Goal: Book appointment/travel/reservation

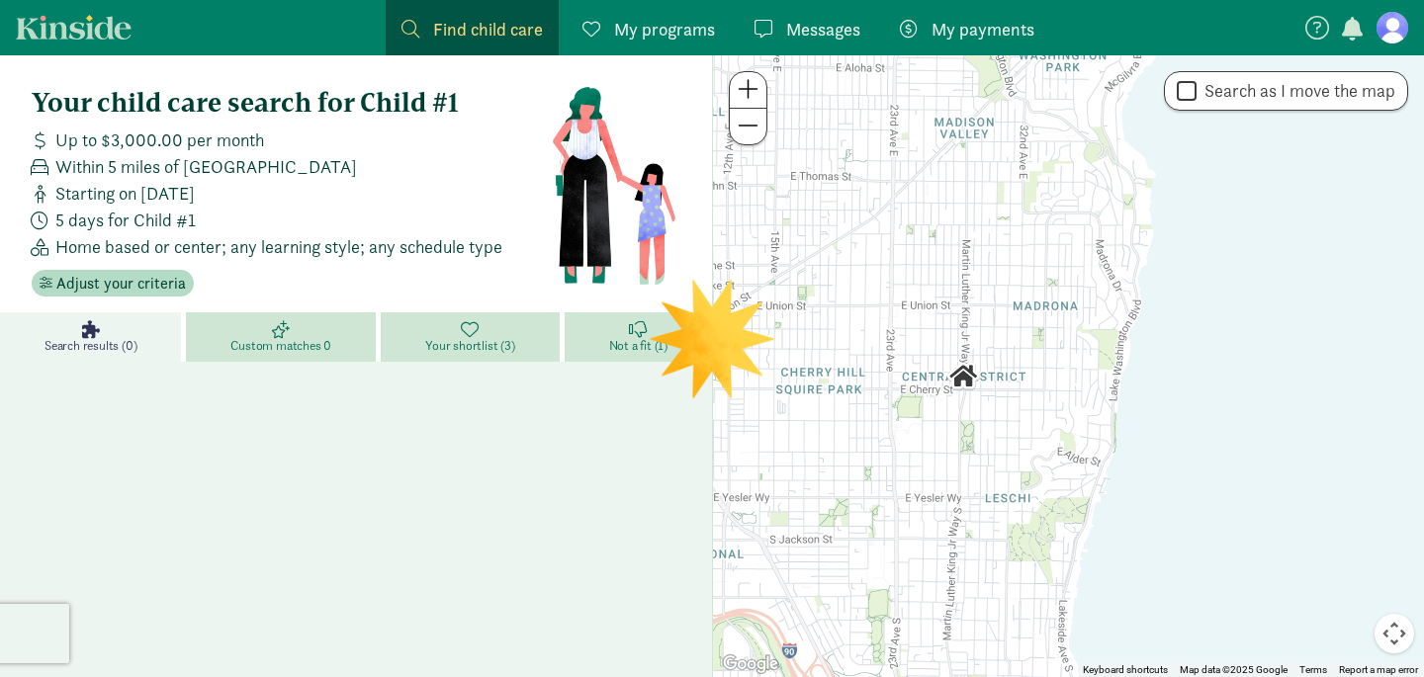
drag, startPoint x: 784, startPoint y: 432, endPoint x: 676, endPoint y: 440, distance: 108.1
click at [678, 440] on section "Your child care search for Child #1 Up to $3,000.00 per month Within 5 miles of…" at bounding box center [712, 480] width 1424 height 850
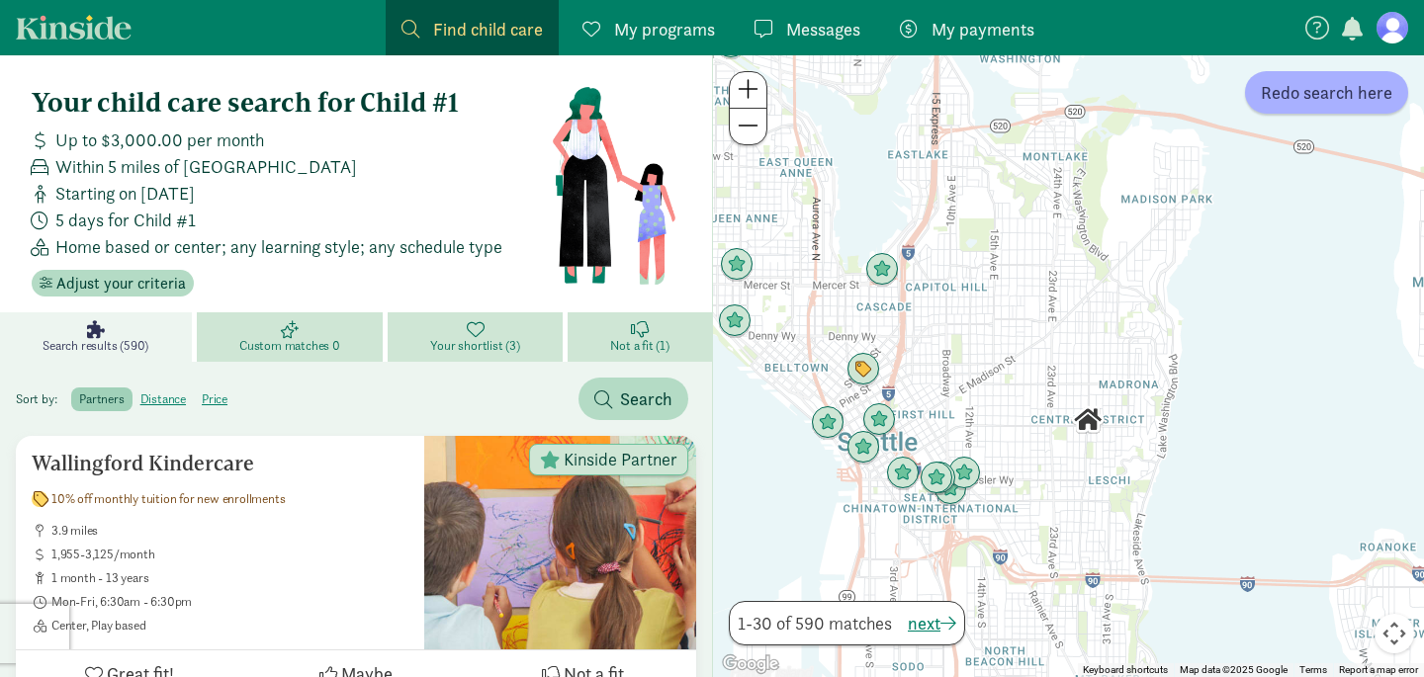
drag, startPoint x: 1064, startPoint y: 322, endPoint x: 1113, endPoint y: 461, distance: 147.0
click at [1113, 461] on div at bounding box center [1068, 366] width 711 height 622
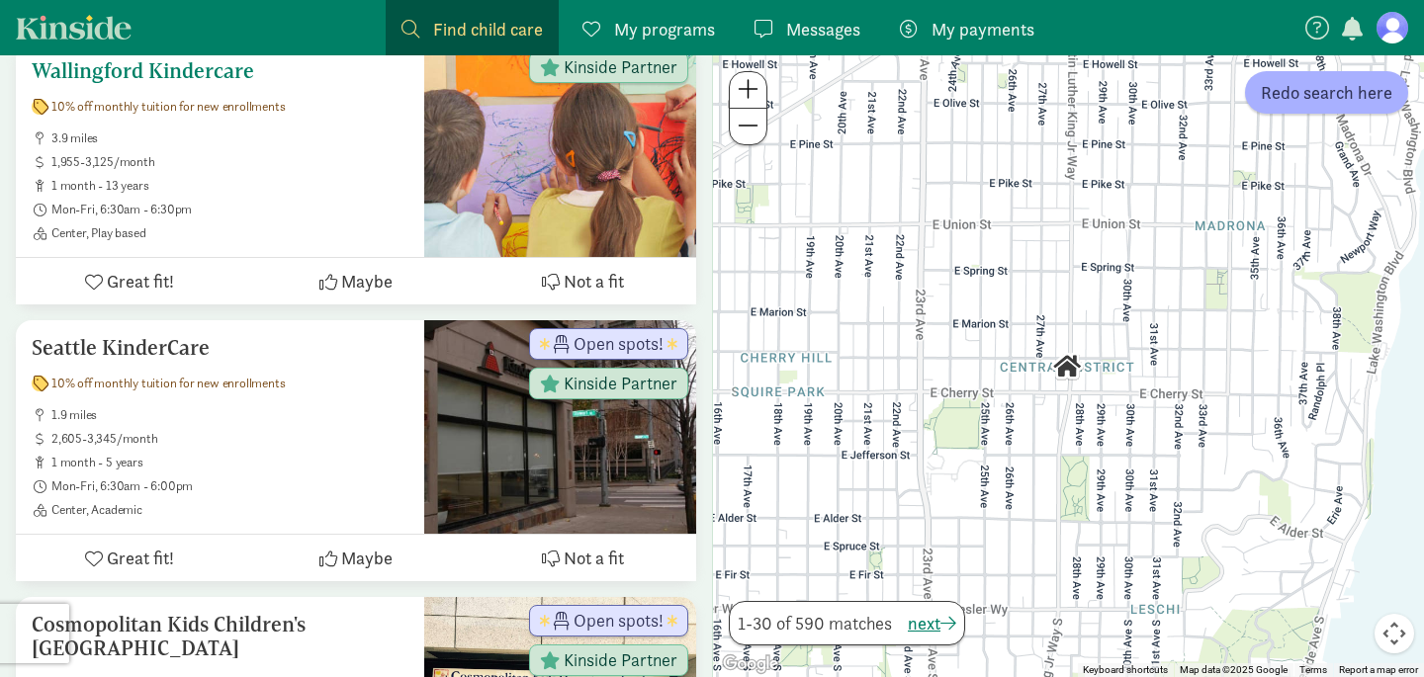
scroll to position [435, 0]
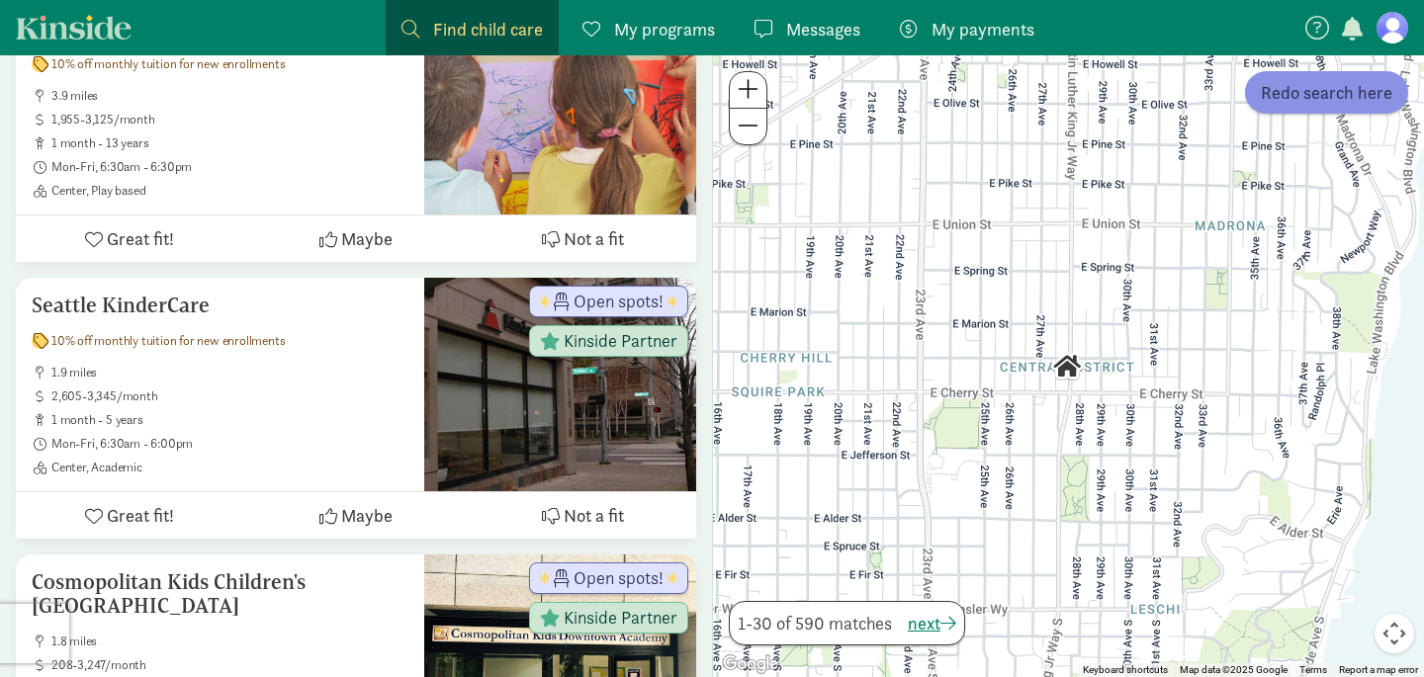
click at [1364, 105] on span "Redo search here" at bounding box center [1326, 92] width 131 height 27
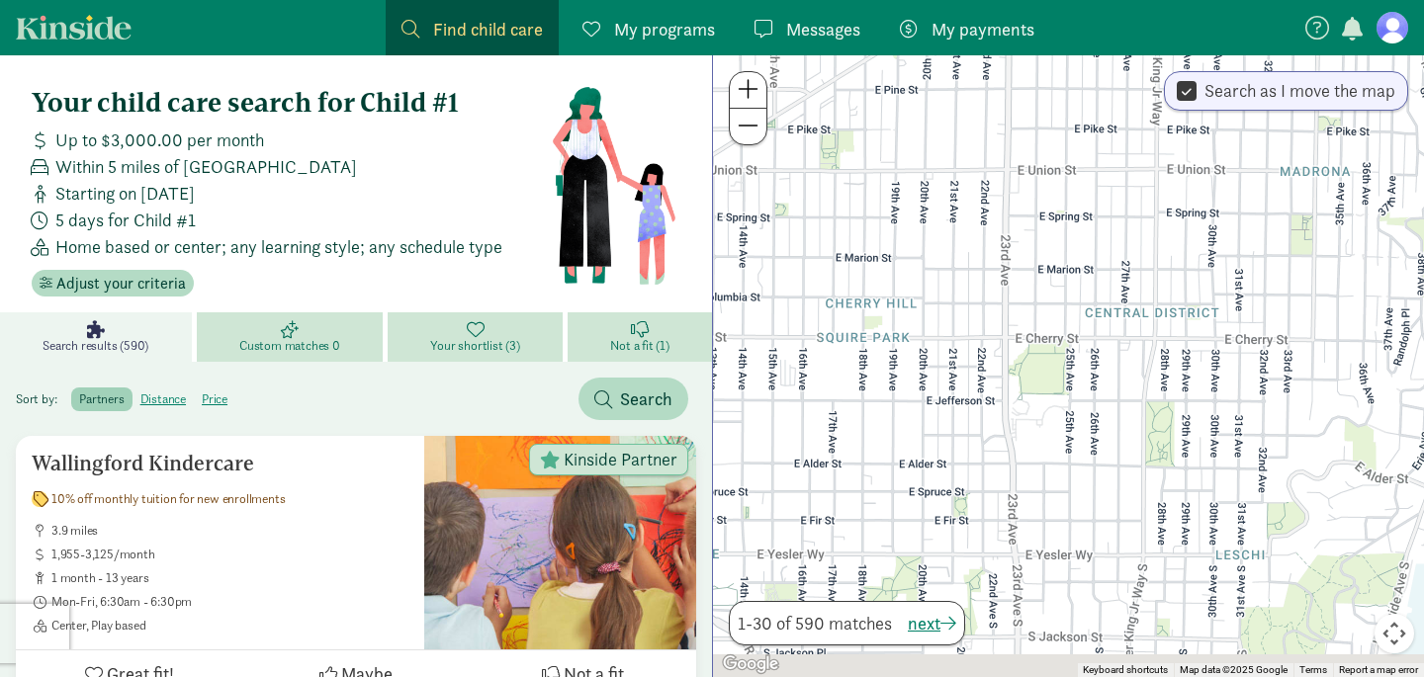
drag, startPoint x: 998, startPoint y: 516, endPoint x: 1103, endPoint y: 449, distance: 125.3
click at [1103, 449] on div at bounding box center [1068, 366] width 711 height 622
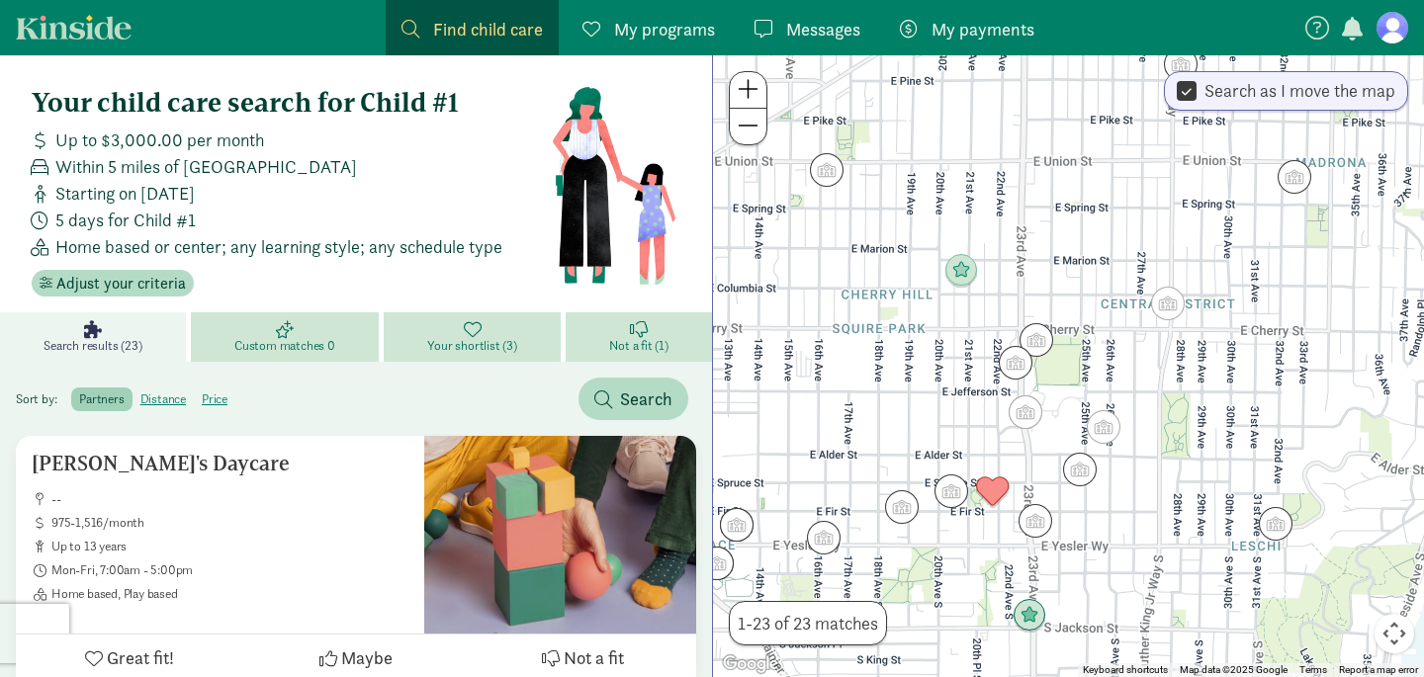
drag, startPoint x: 972, startPoint y: 577, endPoint x: 983, endPoint y: 442, distance: 135.9
click at [983, 442] on div at bounding box center [1068, 366] width 711 height 622
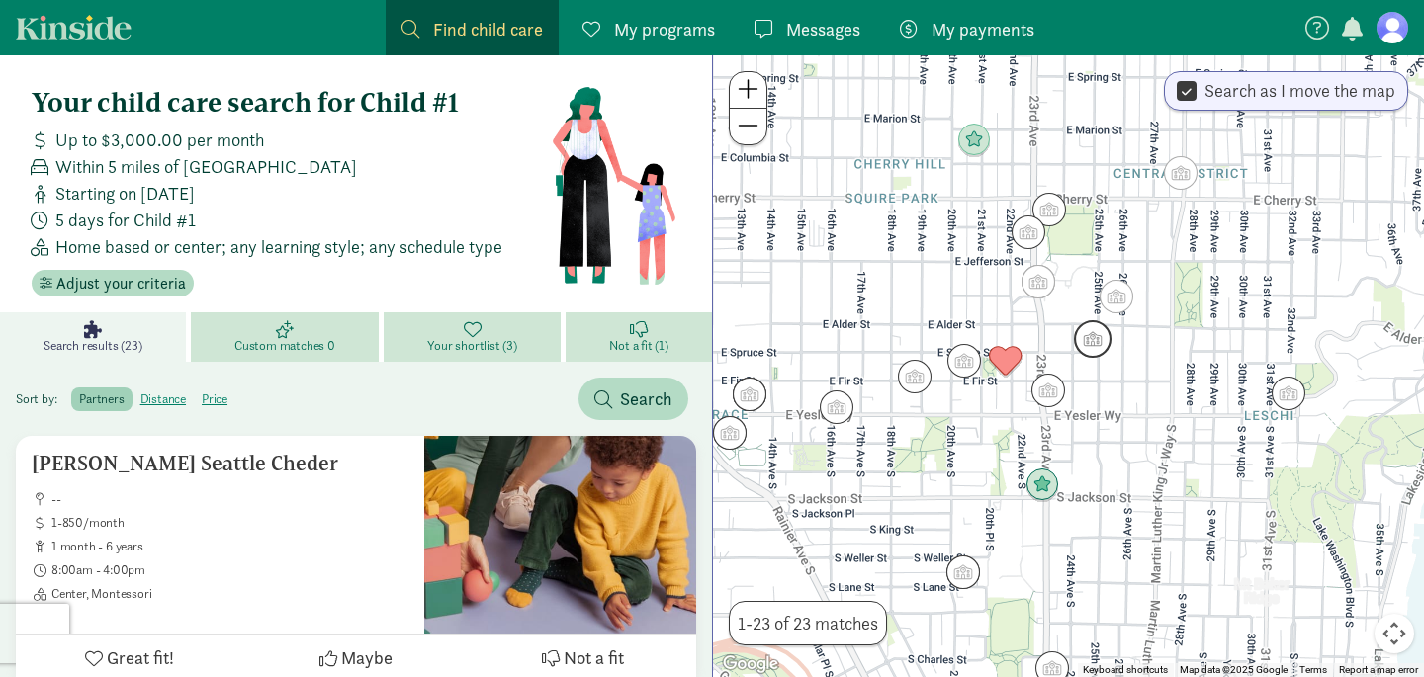
click at [1090, 333] on img "Click to see details" at bounding box center [1093, 339] width 38 height 38
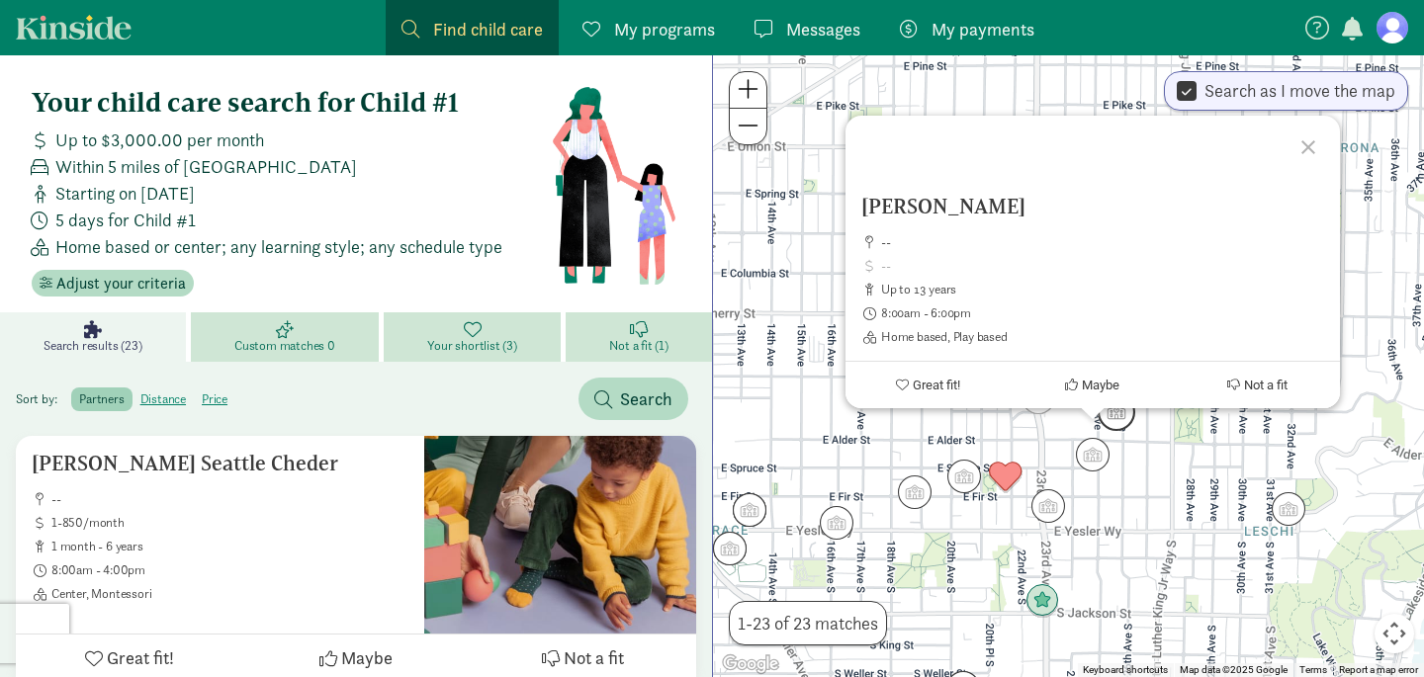
click at [1116, 413] on img "Click to see details" at bounding box center [1116, 412] width 38 height 38
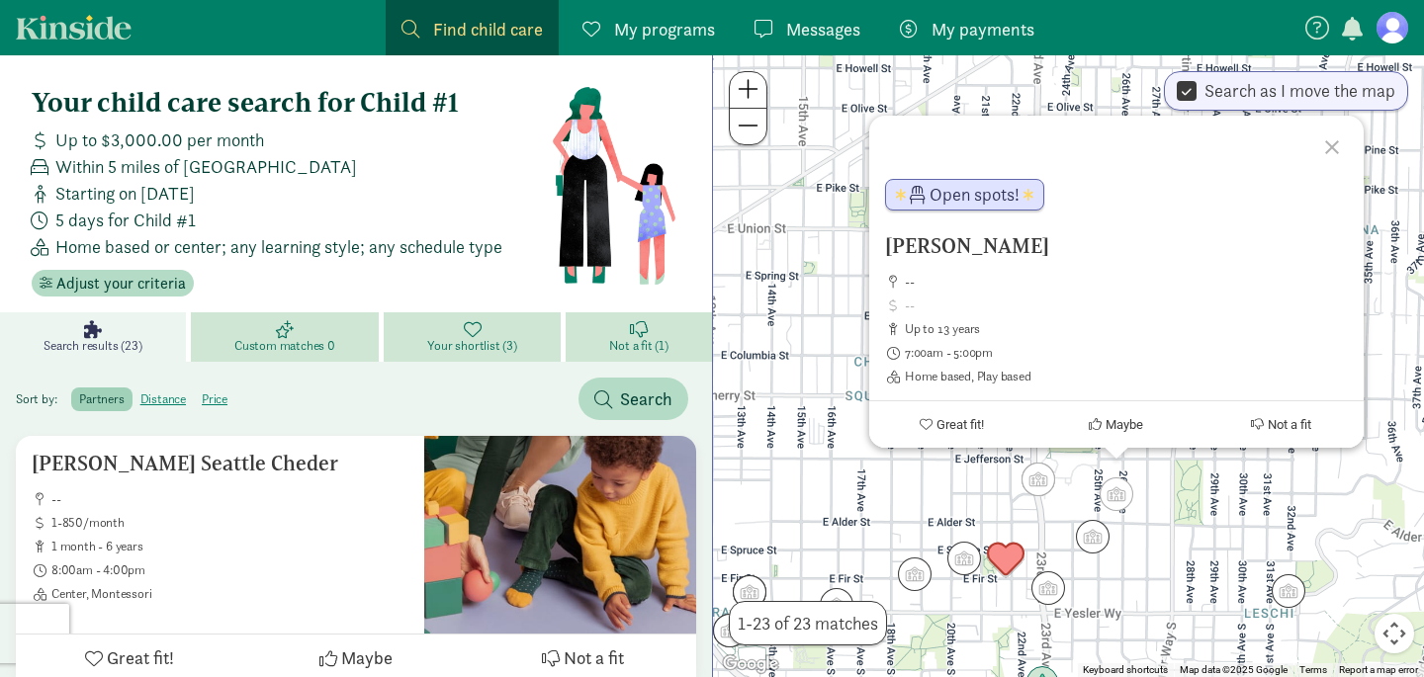
click at [1001, 556] on img "Click to see details" at bounding box center [1006, 560] width 38 height 38
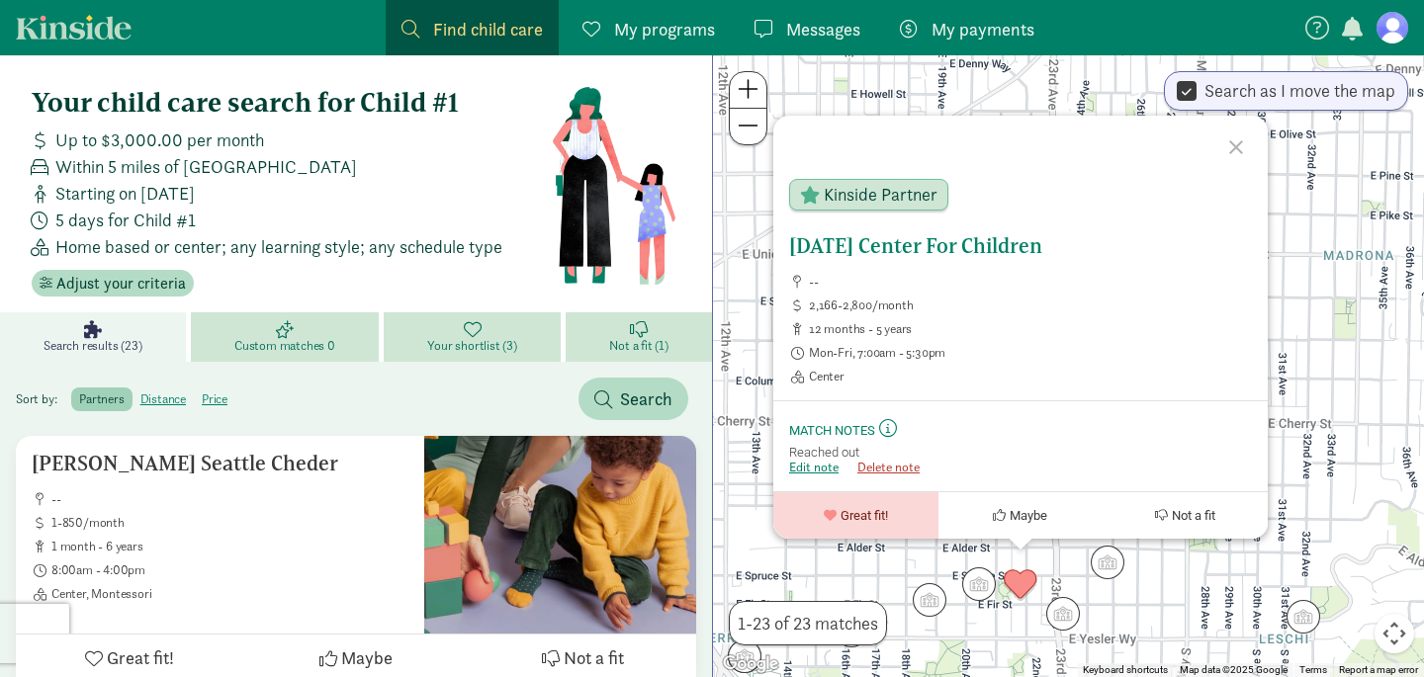
click at [909, 243] on h5 "[DATE] Center For Children" at bounding box center [1020, 246] width 463 height 24
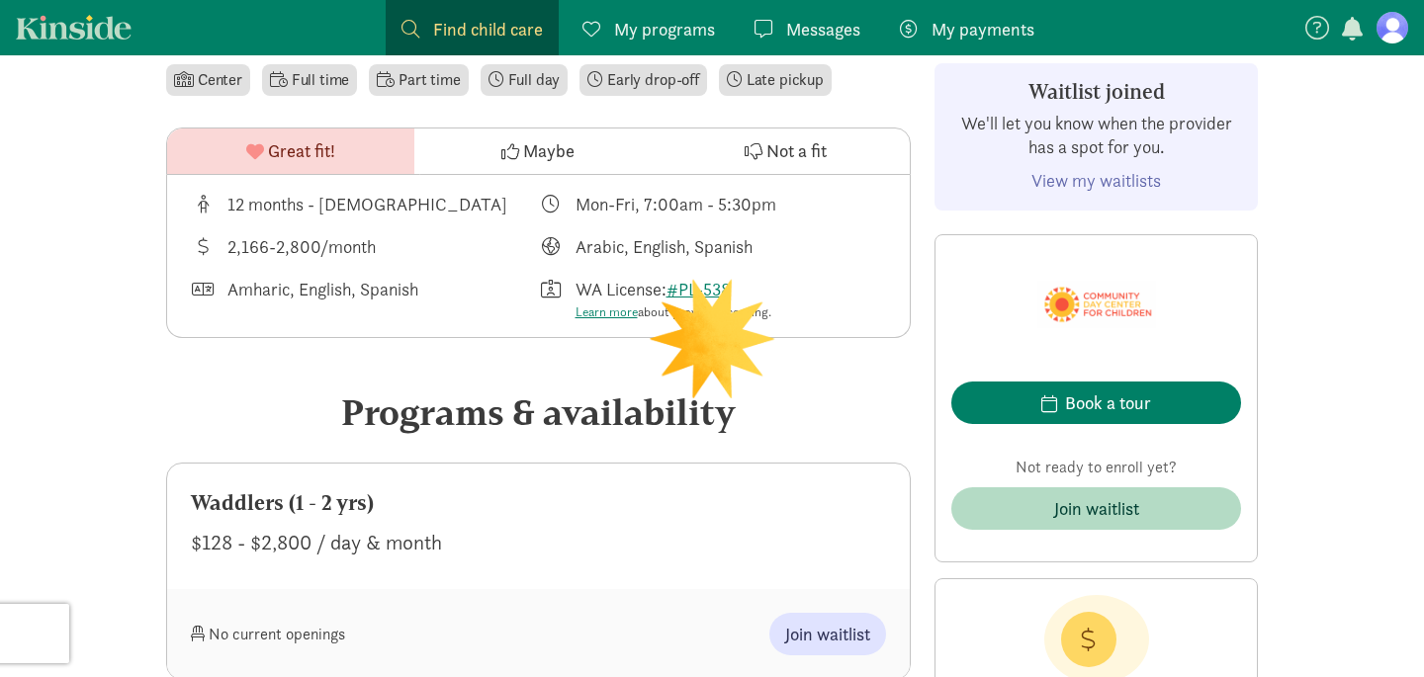
scroll to position [579, 0]
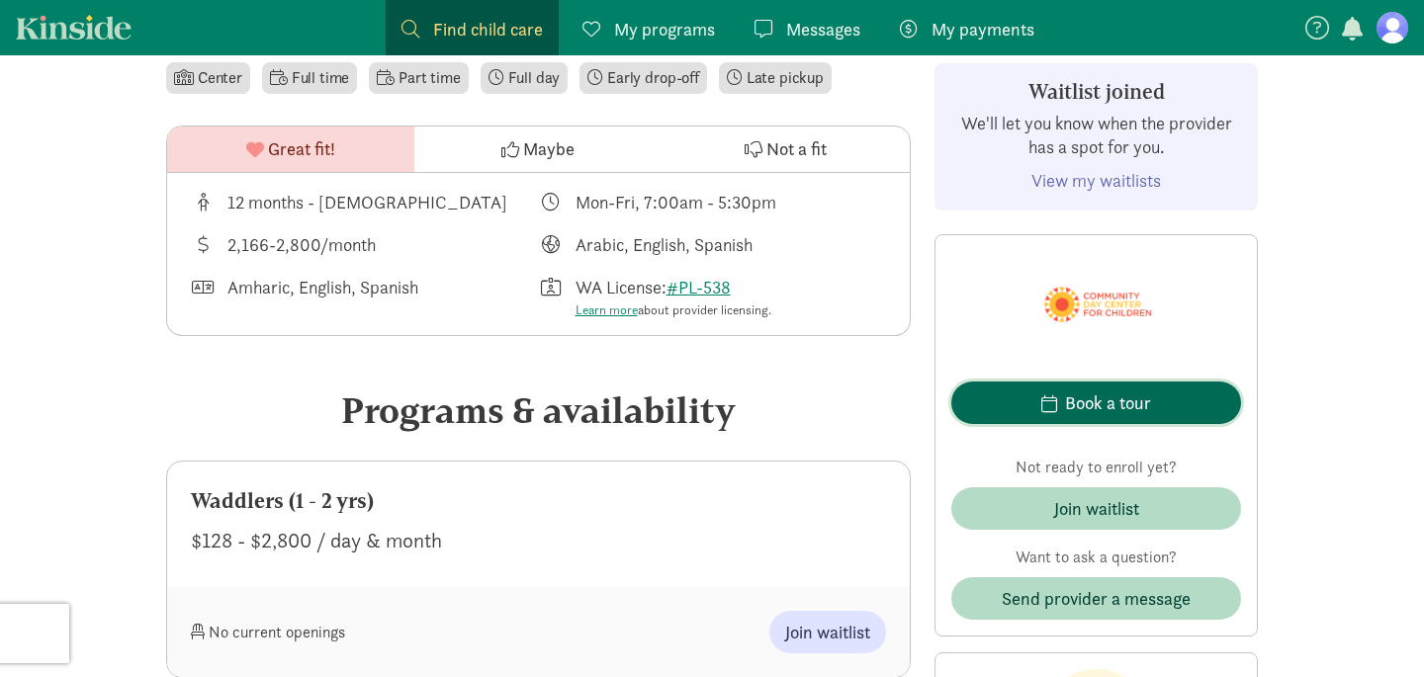
click at [1052, 398] on span "button" at bounding box center [1049, 403] width 16 height 18
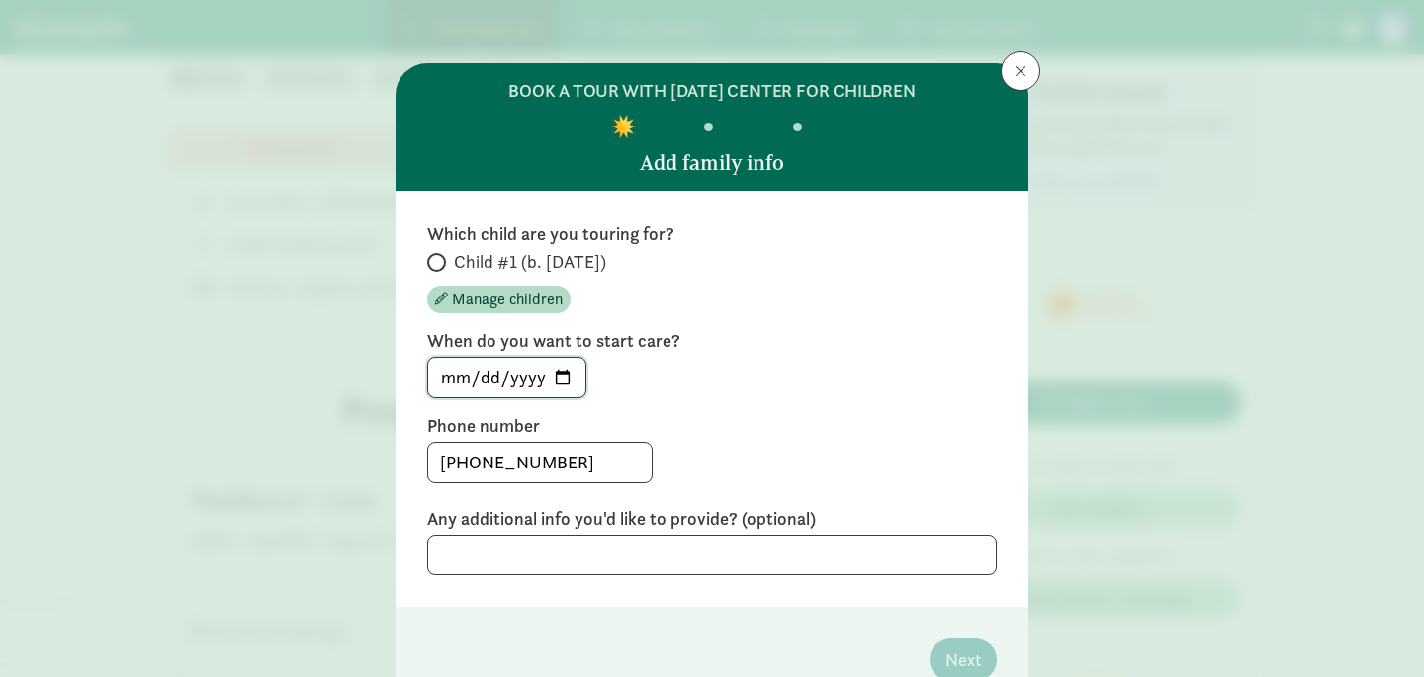
click at [561, 380] on input "[DATE]" at bounding box center [506, 378] width 157 height 40
type input "[DATE]"
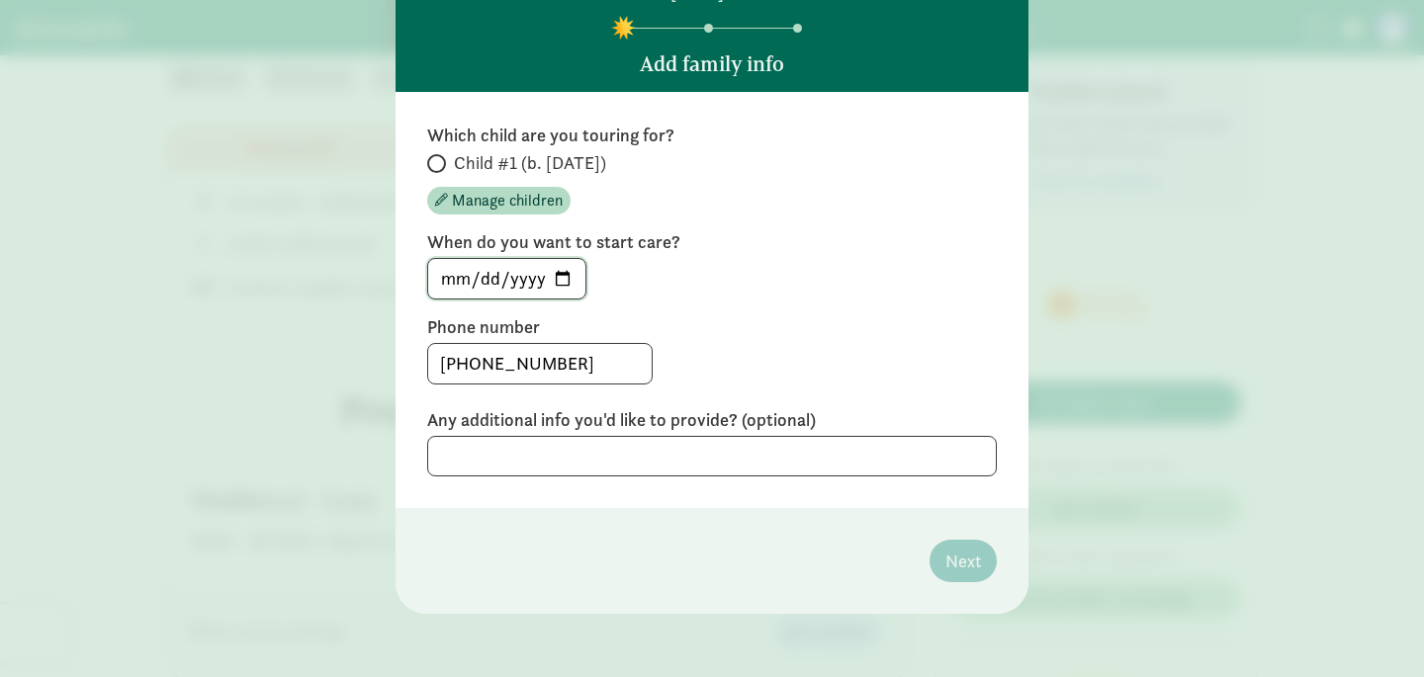
scroll to position [98, 0]
click at [433, 166] on input "Child #1 (b. [DATE])" at bounding box center [433, 164] width 13 height 13
radio input "true"
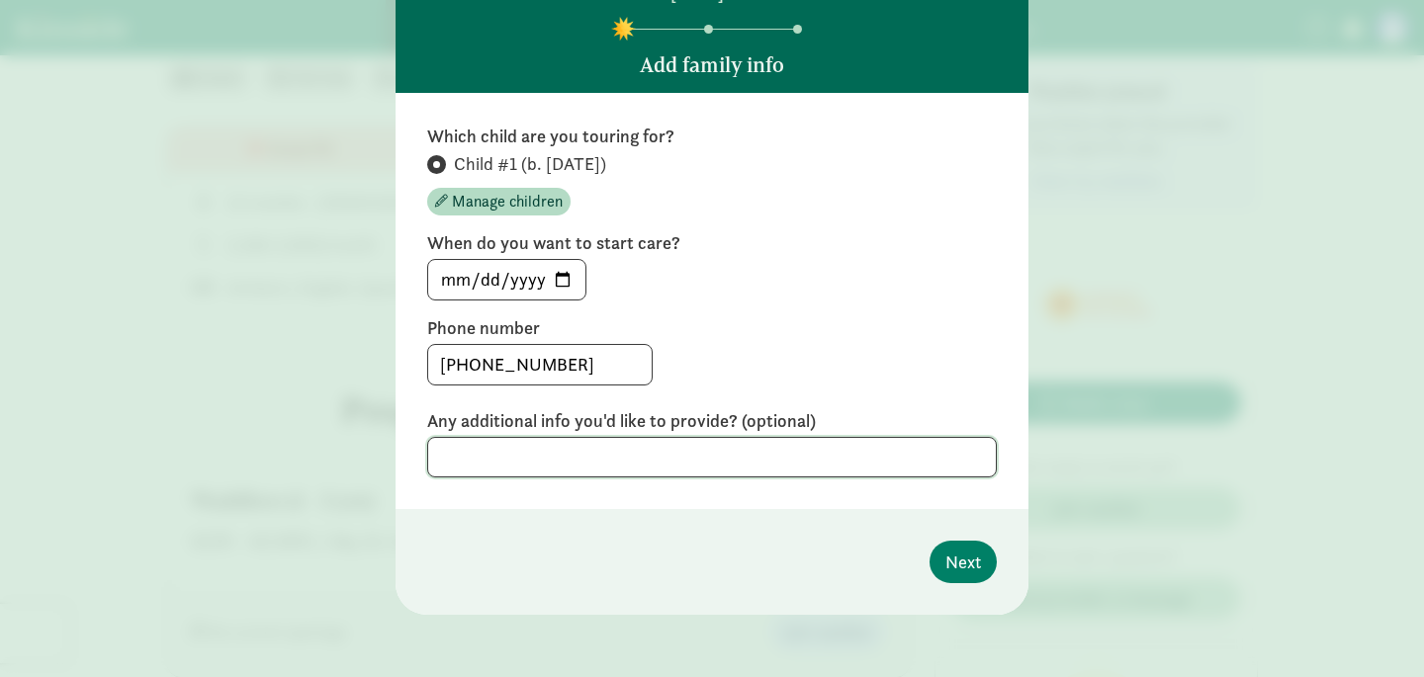
click at [601, 462] on textarea at bounding box center [711, 457] width 569 height 41
click at [950, 566] on span "Next" at bounding box center [963, 562] width 36 height 27
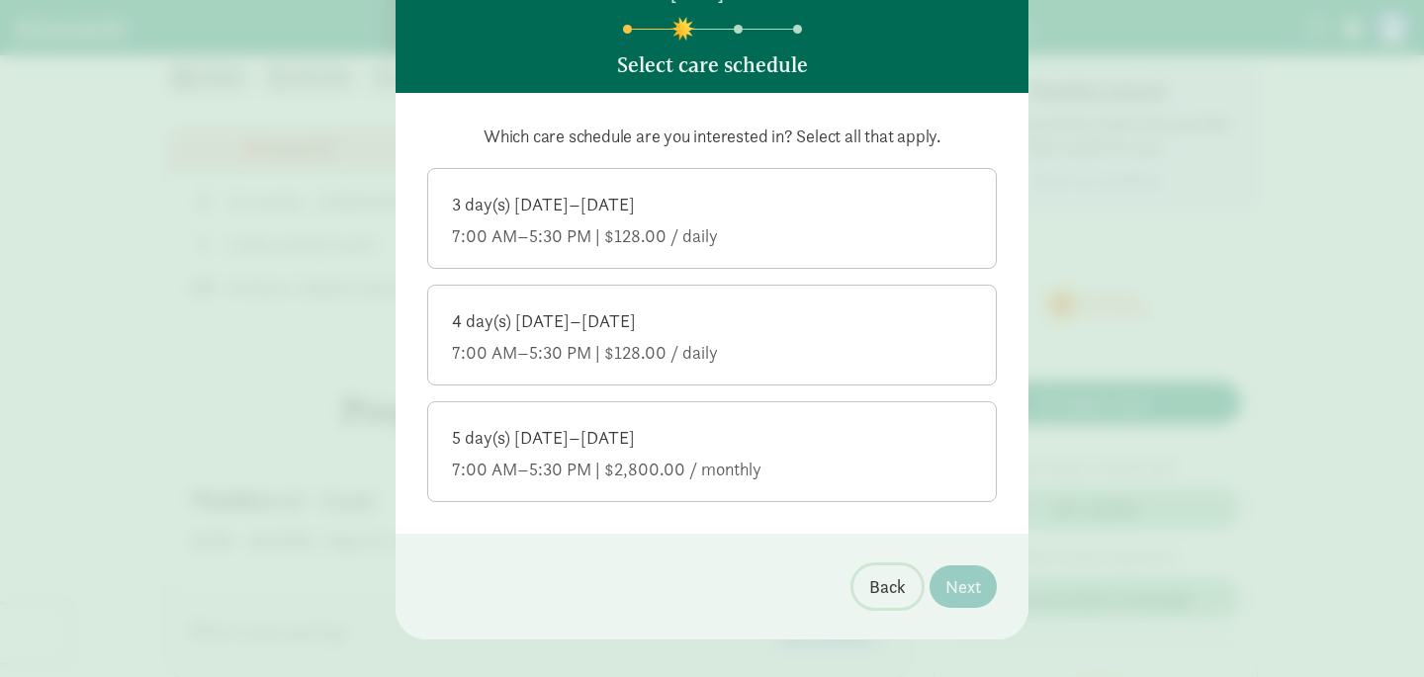
click at [895, 582] on span "Back" at bounding box center [887, 586] width 37 height 27
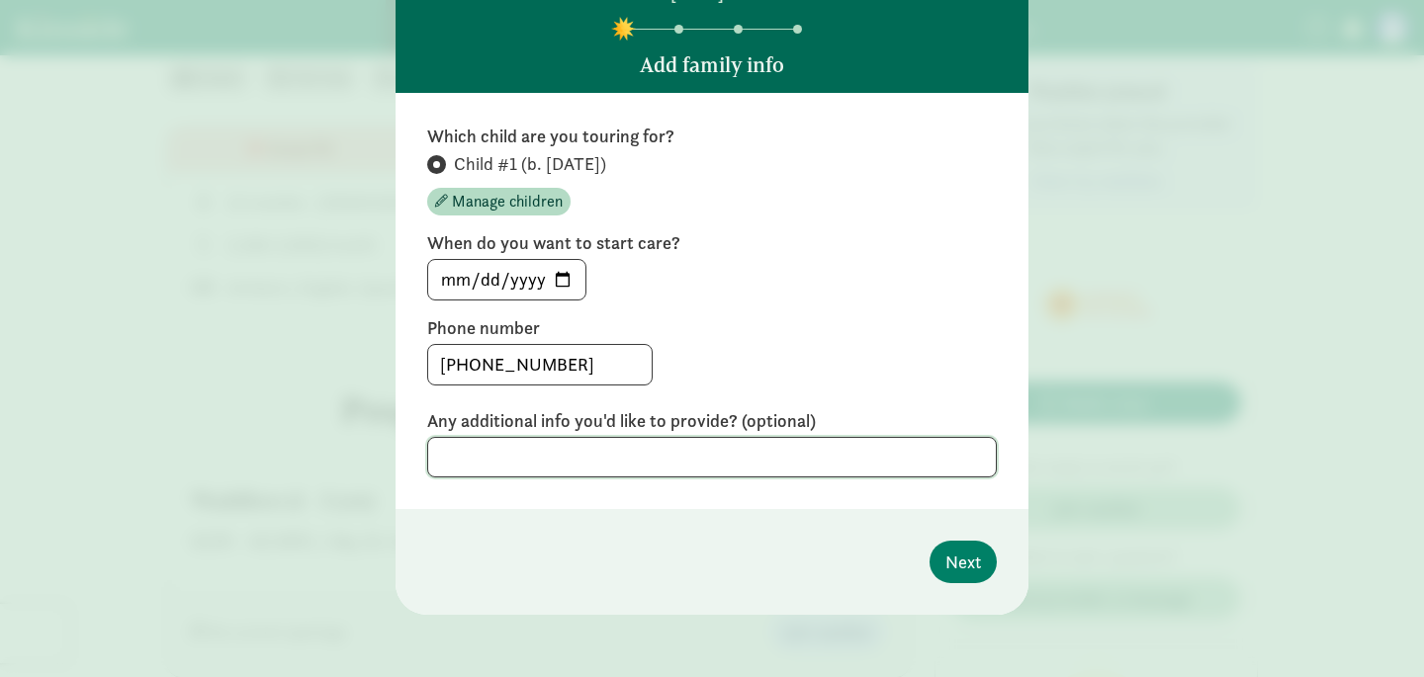
click at [693, 441] on textarea at bounding box center [711, 457] width 569 height 41
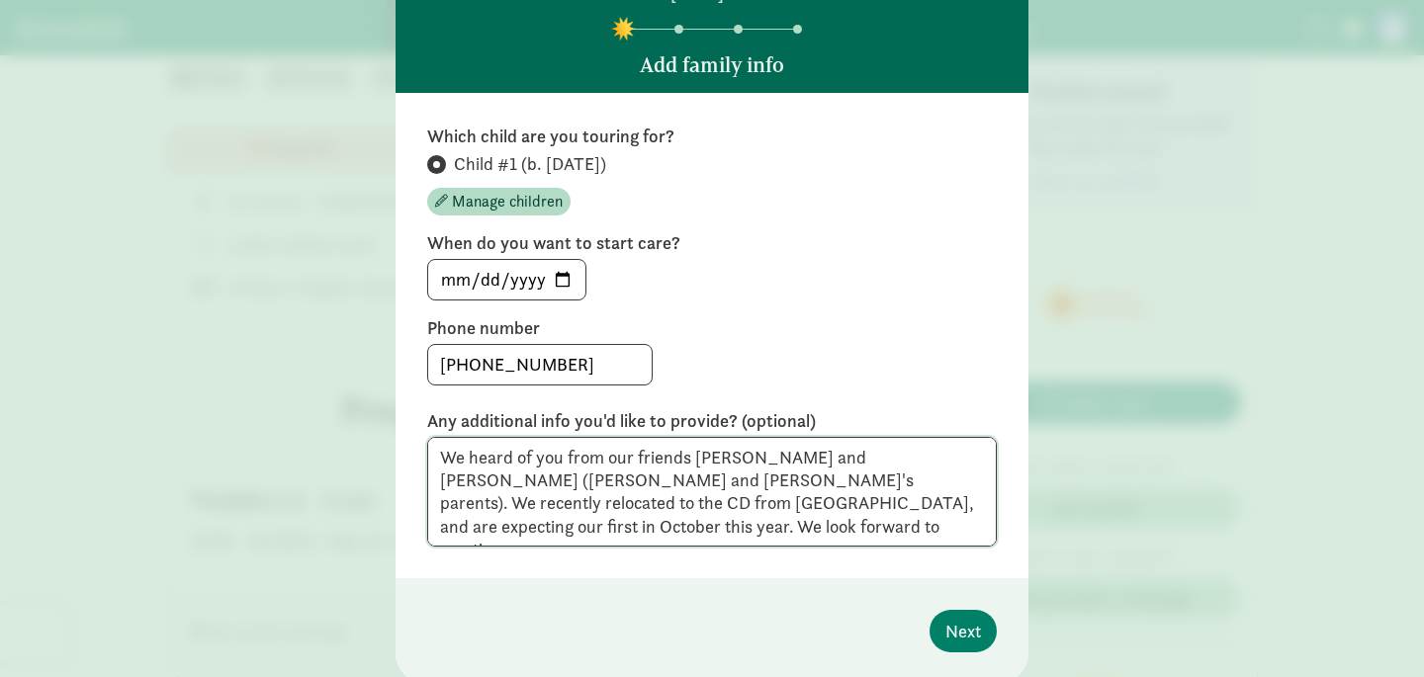
scroll to position [0, 0]
click at [630, 458] on textarea "We heard of you from our friends [PERSON_NAME] and [PERSON_NAME] ([PERSON_NAME]…" at bounding box center [711, 492] width 569 height 111
click at [494, 454] on textarea "We heard of you from our close friends [PERSON_NAME] and [PERSON_NAME] ([PERSON…" at bounding box center [711, 492] width 569 height 111
click at [655, 534] on textarea "We heard of you from our close friends [PERSON_NAME] and [PERSON_NAME] ([PERSON…" at bounding box center [711, 492] width 569 height 111
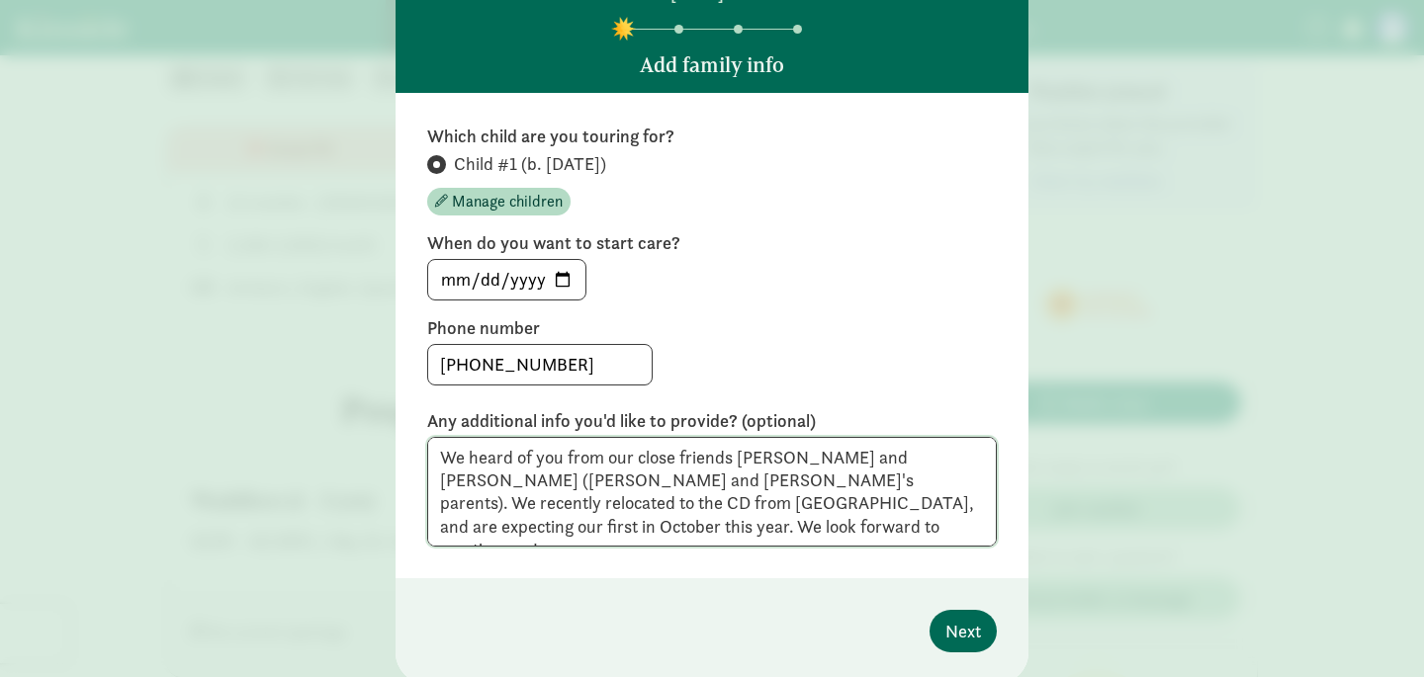
type textarea "We heard of you from our close friends [PERSON_NAME] and [PERSON_NAME] ([PERSON…"
click at [943, 617] on button "Next" at bounding box center [962, 631] width 67 height 43
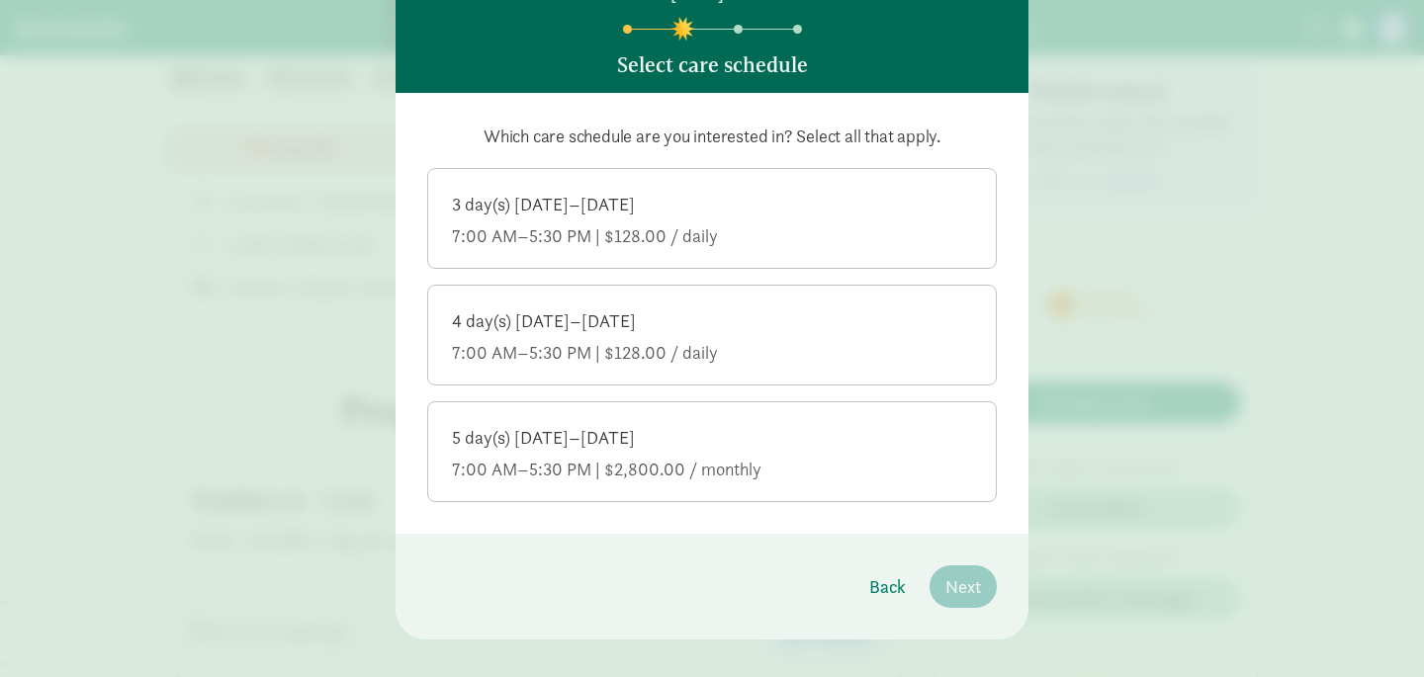
click at [826, 437] on div "5 day(s) [DATE]–[DATE]" at bounding box center [712, 438] width 520 height 24
click at [0, 0] on input "5 day(s) [DATE]–[DATE] 7:00 AM–5:30 PM | $2,800.00 / monthly" at bounding box center [0, 0] width 0 height 0
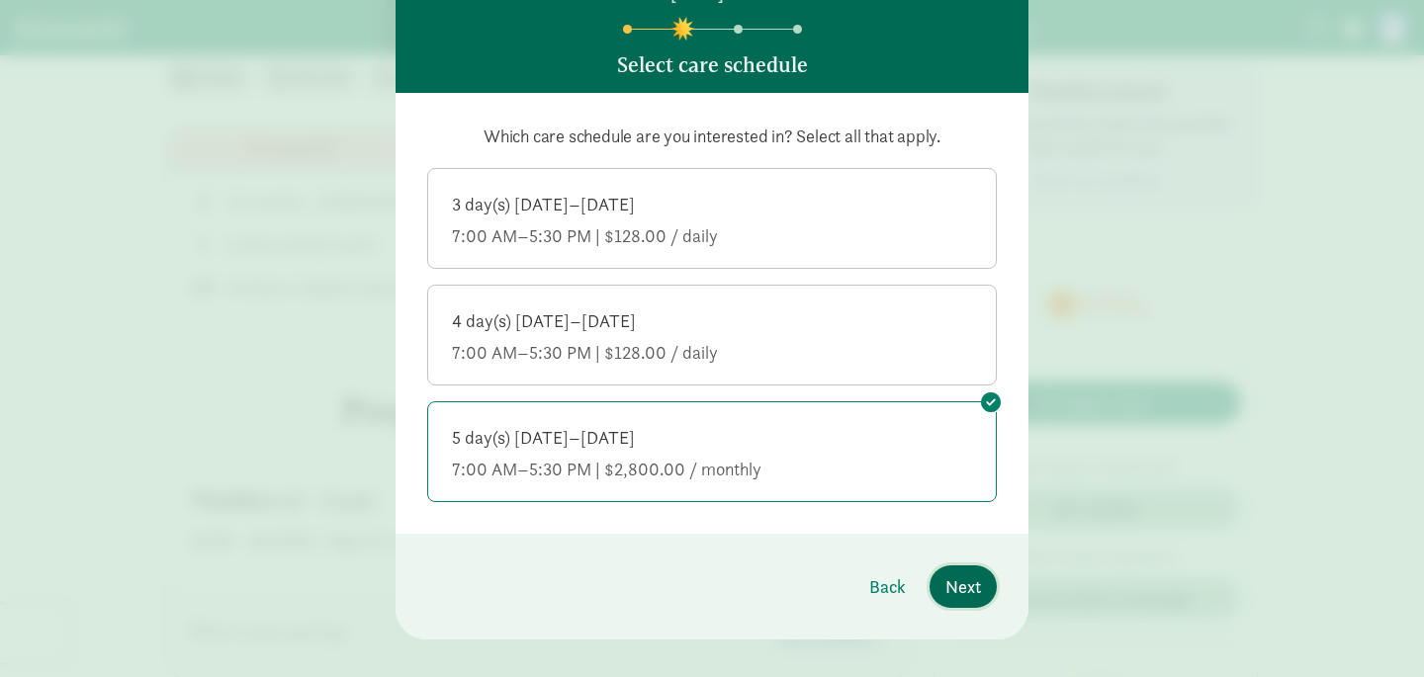
click at [951, 575] on span "Next" at bounding box center [963, 586] width 36 height 27
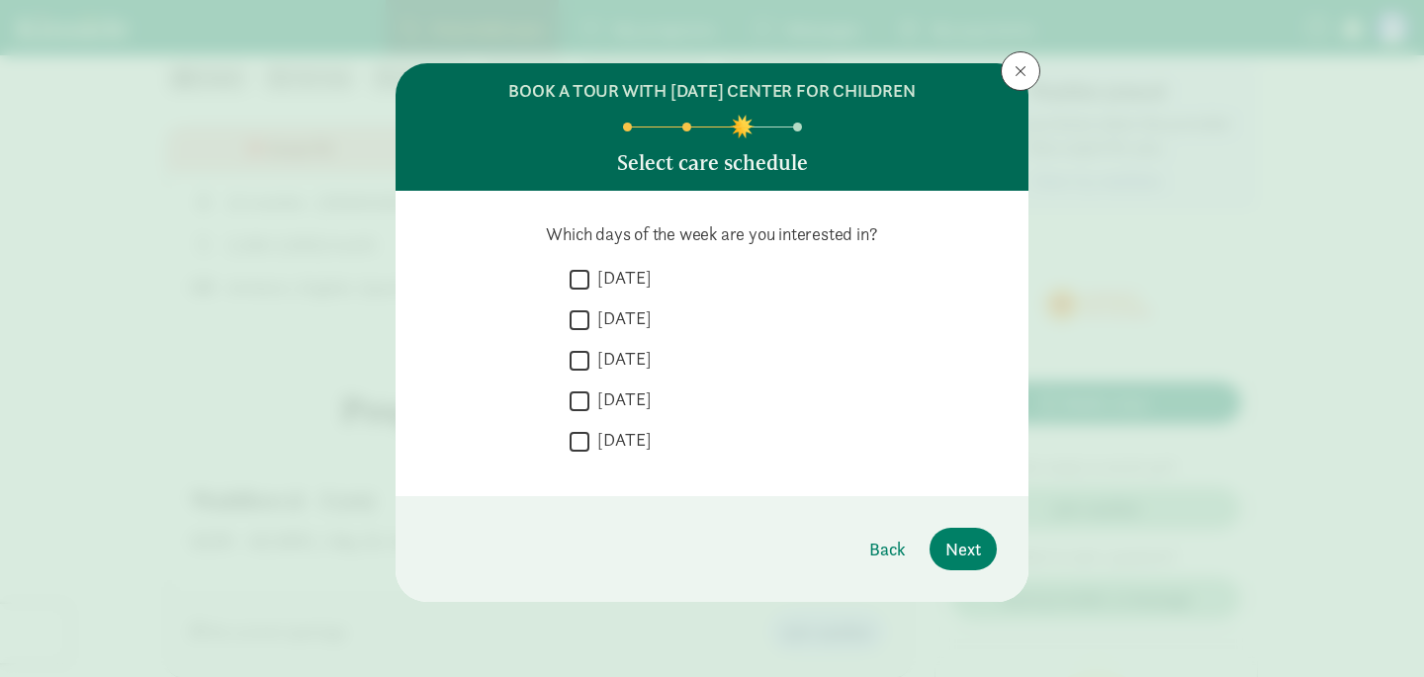
click at [606, 281] on label "[DATE]" at bounding box center [620, 278] width 62 height 24
click at [589, 281] on input "[DATE]" at bounding box center [579, 279] width 20 height 27
checkbox input "true"
click at [604, 305] on div " [DATE]  [DATE]  [DATE]  [DATE]  [DATE]" at bounding box center [782, 365] width 427 height 199
click at [604, 318] on label "[DATE]" at bounding box center [620, 318] width 62 height 24
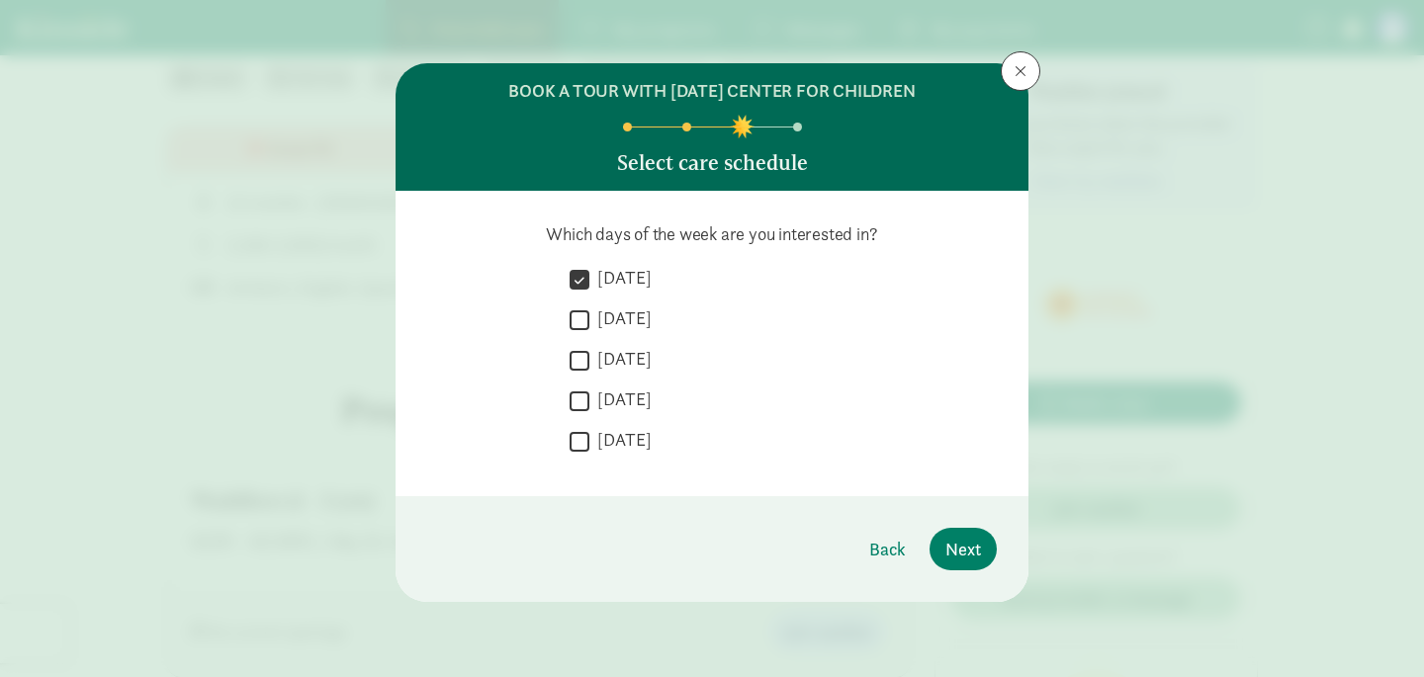
click at [589, 318] on input "[DATE]" at bounding box center [579, 319] width 20 height 27
checkbox input "true"
click at [604, 354] on label "[DATE]" at bounding box center [620, 359] width 62 height 24
click at [589, 354] on input "[DATE]" at bounding box center [579, 360] width 20 height 27
checkbox input "true"
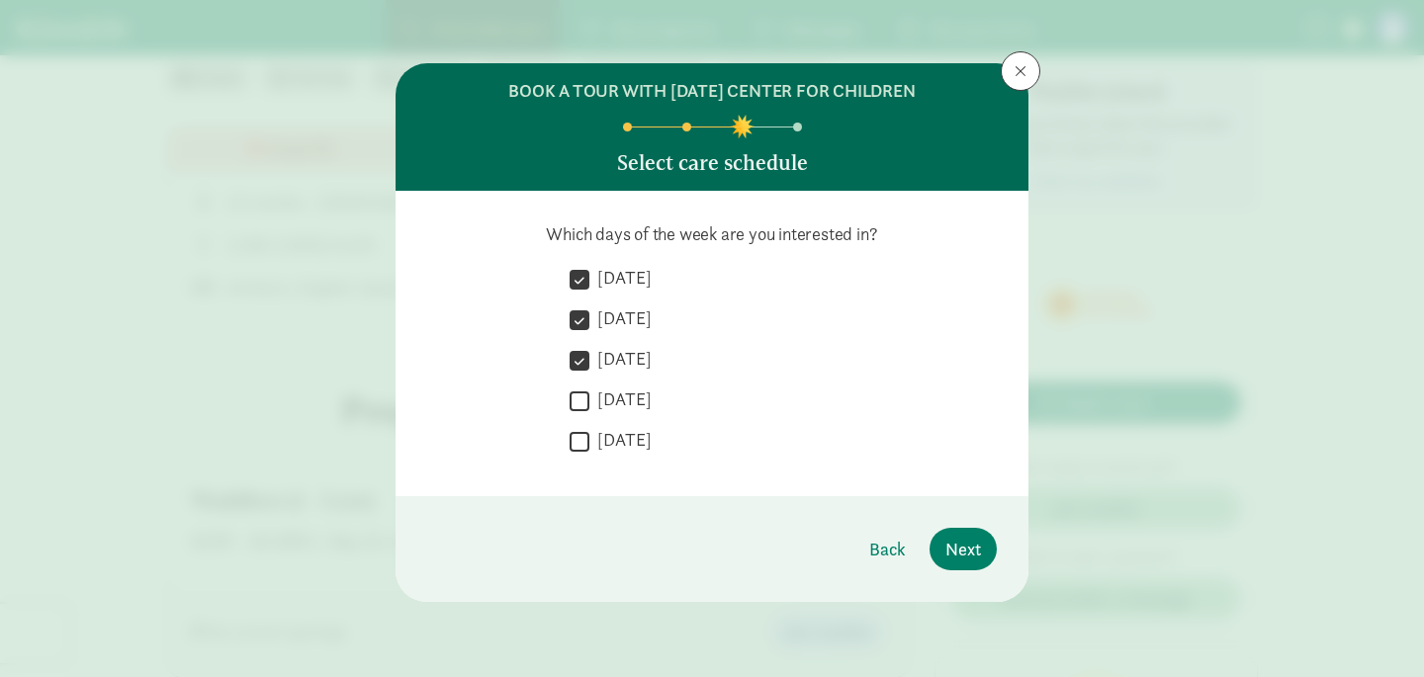
click at [608, 401] on label "[DATE]" at bounding box center [620, 400] width 62 height 24
click at [589, 401] on input "[DATE]" at bounding box center [579, 401] width 20 height 27
checkbox input "true"
click at [608, 460] on div " [DATE]" at bounding box center [782, 446] width 427 height 37
click at [619, 424] on div " [DATE]  [DATE]  [DATE]  [DATE]  [DATE]" at bounding box center [782, 365] width 427 height 199
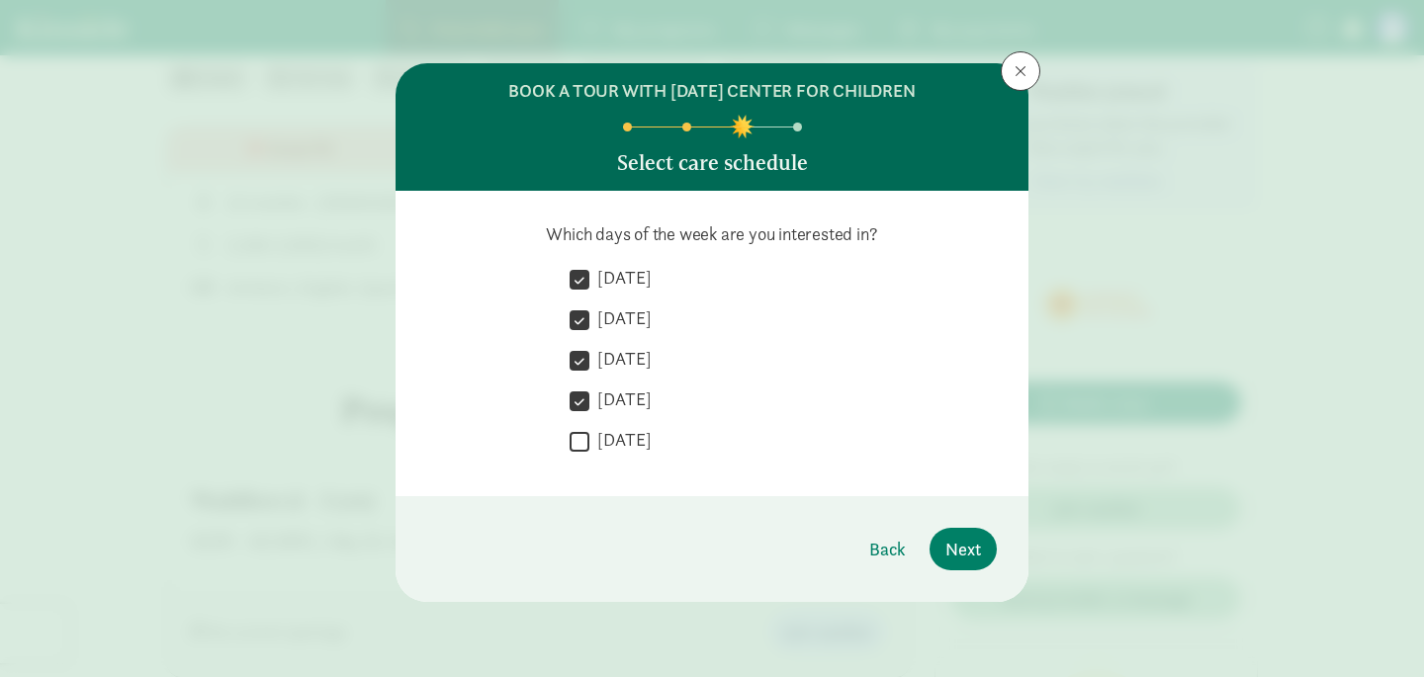
click at [633, 448] on label "[DATE]" at bounding box center [620, 440] width 62 height 24
click at [589, 448] on input "[DATE]" at bounding box center [579, 441] width 20 height 27
checkbox input "true"
click at [975, 544] on span "Next" at bounding box center [963, 549] width 36 height 27
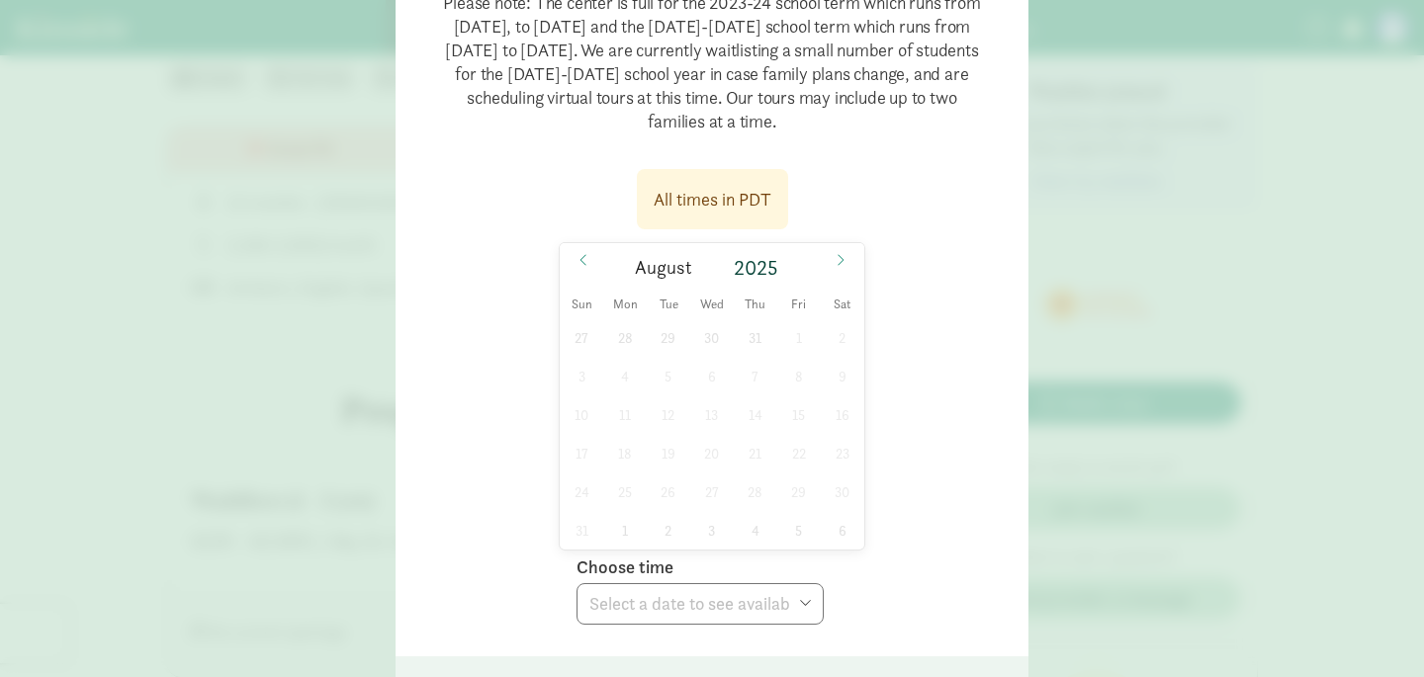
scroll to position [283, 0]
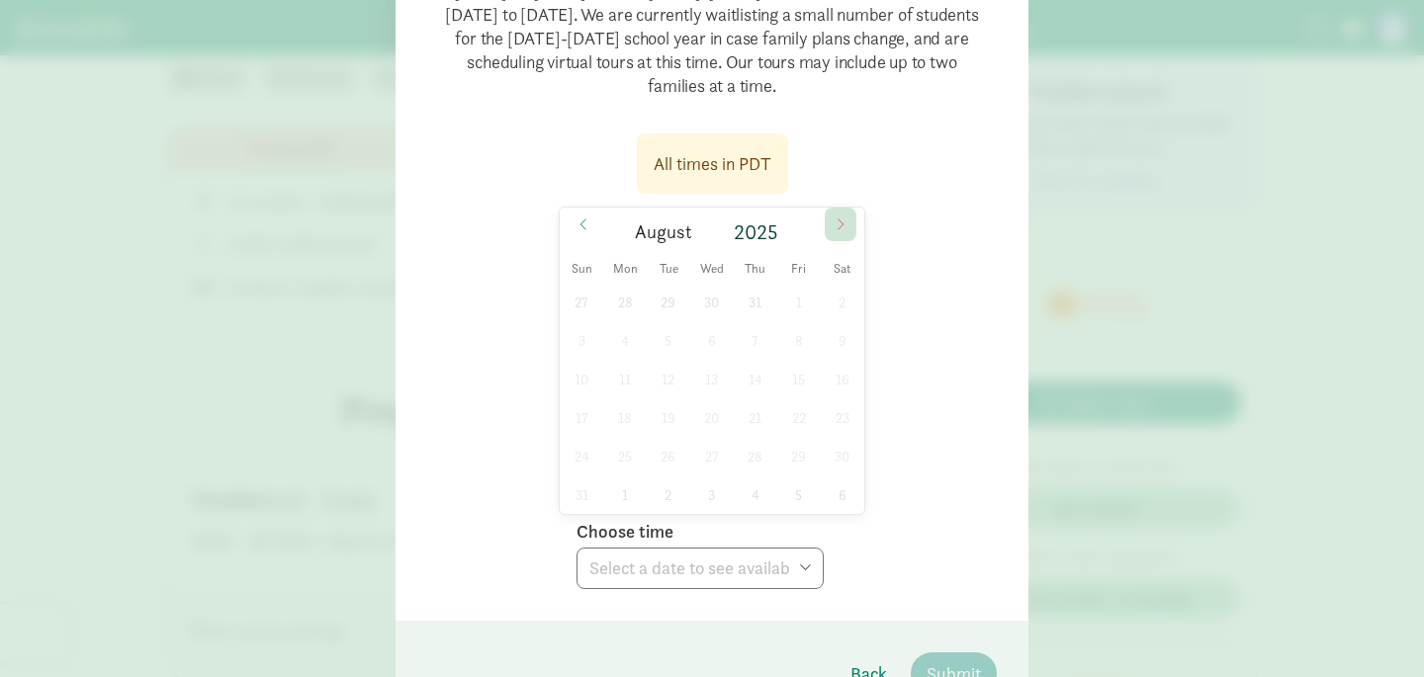
click at [836, 224] on icon at bounding box center [840, 225] width 12 height 14
click at [584, 224] on icon at bounding box center [583, 225] width 12 height 14
click at [838, 224] on icon at bounding box center [840, 225] width 12 height 14
click at [621, 343] on span "8" at bounding box center [625, 340] width 39 height 39
click at [691, 576] on select "Choose time 09:30 AM (virtual tour)" at bounding box center [699, 569] width 247 height 42
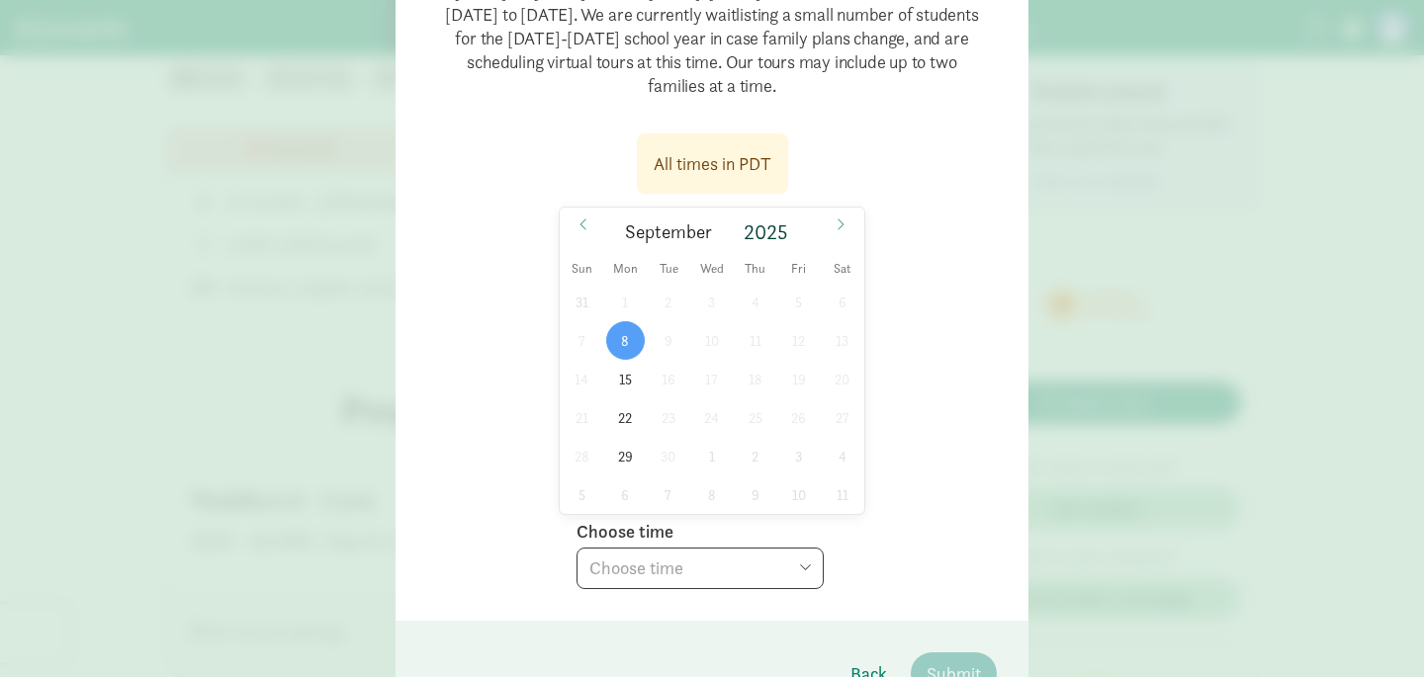
select select "[DATE]T09:30:00.000-07:00"
click at [576, 548] on select "Choose time 09:30 AM (virtual tour)" at bounding box center [699, 569] width 247 height 42
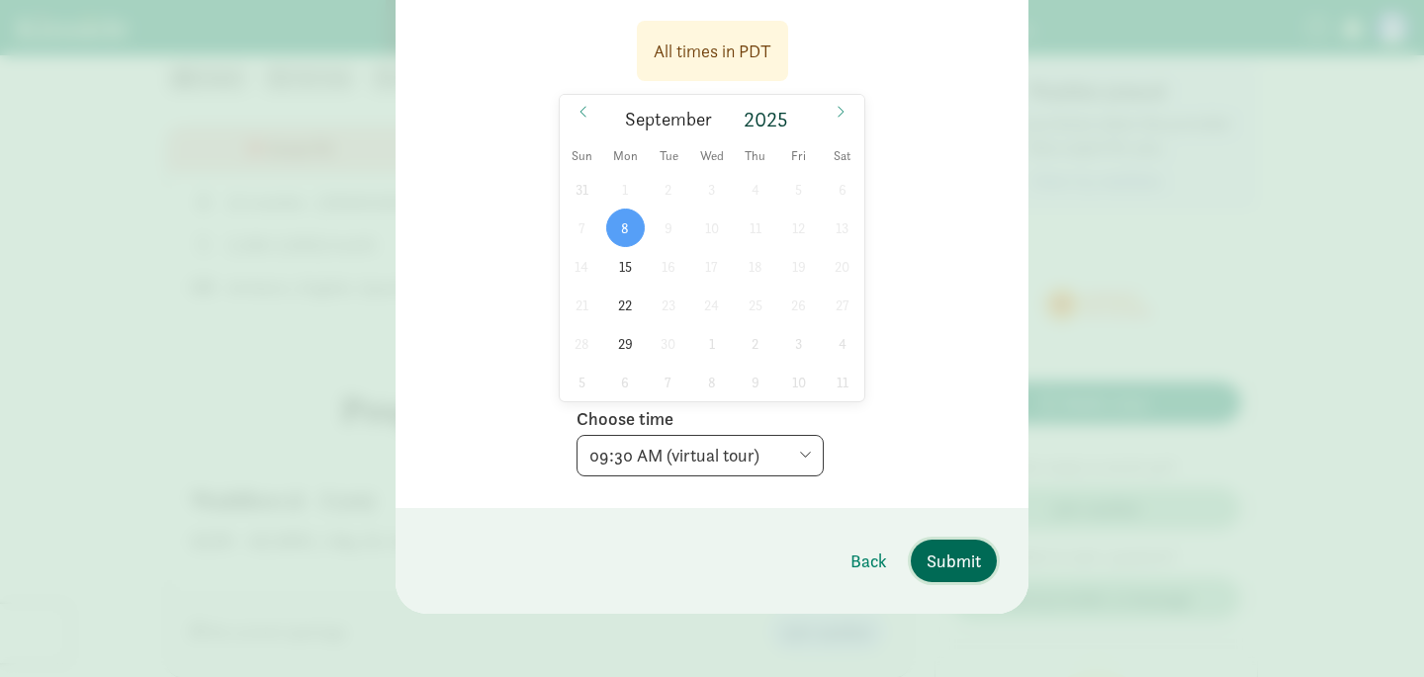
click at [965, 555] on span "Submit" at bounding box center [953, 561] width 54 height 27
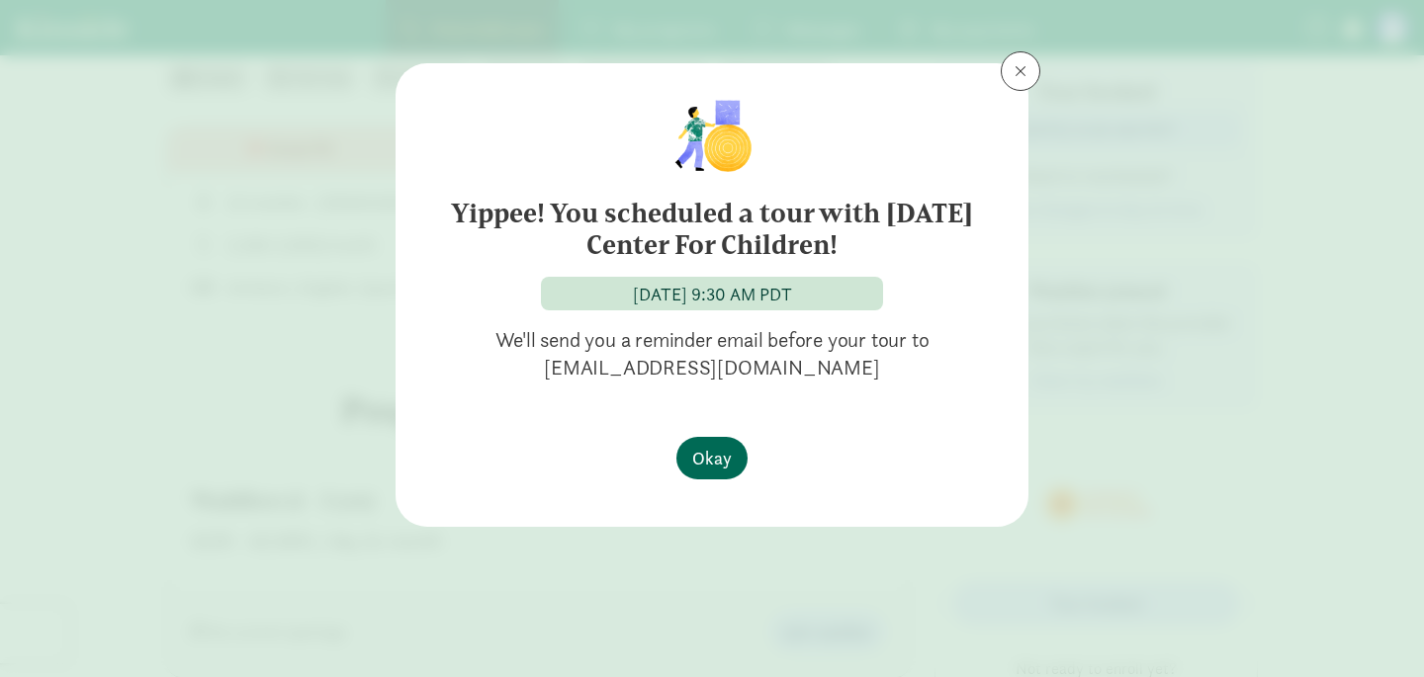
scroll to position [0, 0]
click at [702, 475] on button "Okay" at bounding box center [711, 458] width 71 height 43
